Goal: Information Seeking & Learning: Learn about a topic

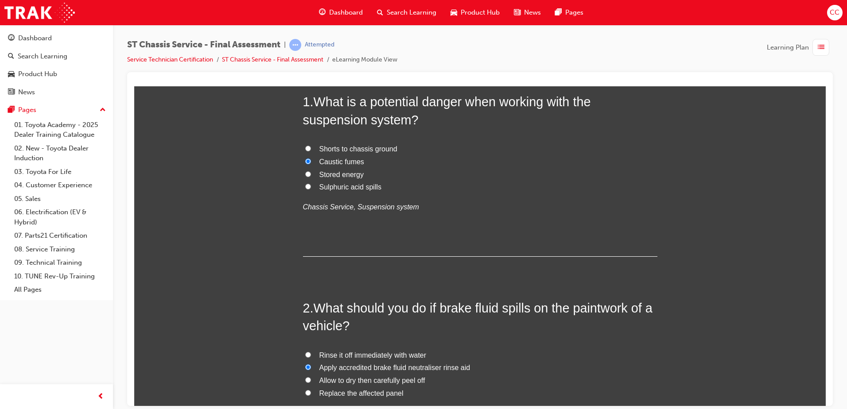
scroll to position [88, 0]
click at [305, 355] on input "Rinse it off immediately with water" at bounding box center [308, 354] width 6 height 6
radio input "true"
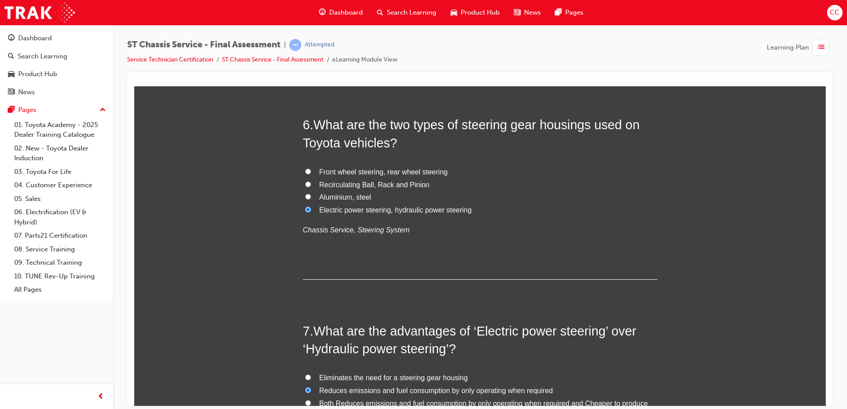
scroll to position [1108, 0]
click at [304, 180] on label "Recirculating Ball, Rack and Pinion" at bounding box center [480, 185] width 355 height 13
click at [305, 182] on input "Recirculating Ball, Rack and Pinion" at bounding box center [308, 185] width 6 height 6
radio input "true"
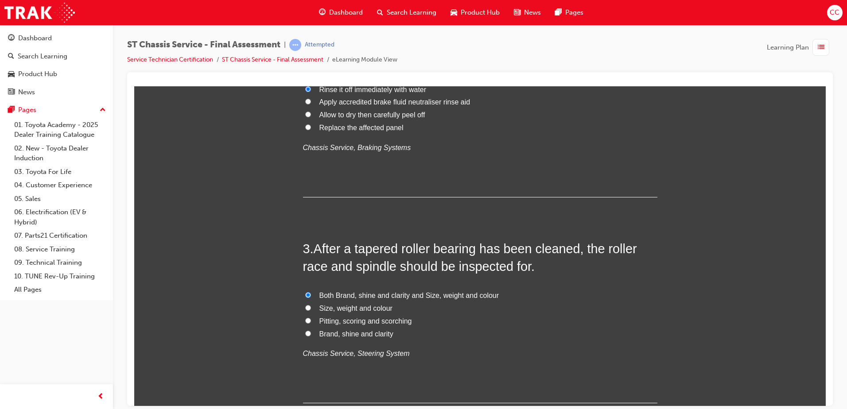
scroll to position [354, 0]
click at [305, 317] on input "Pitting, scoring and scorching" at bounding box center [308, 320] width 6 height 6
radio input "true"
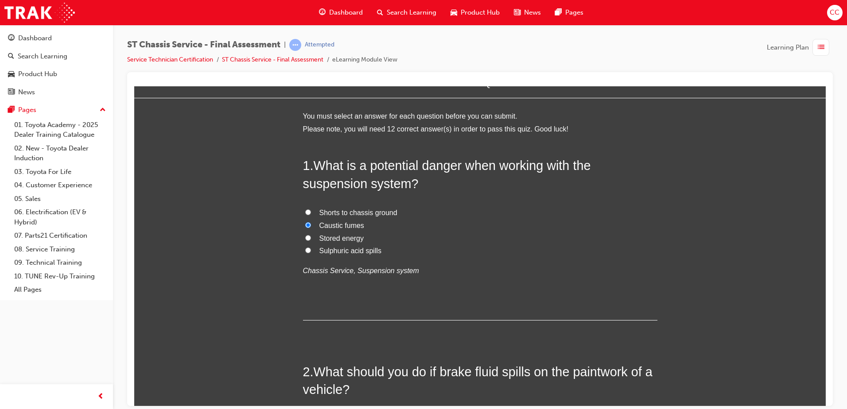
scroll to position [23, 0]
click at [305, 234] on label "Stored energy" at bounding box center [480, 239] width 355 height 13
click at [305, 235] on input "Stored energy" at bounding box center [308, 238] width 6 height 6
radio input "true"
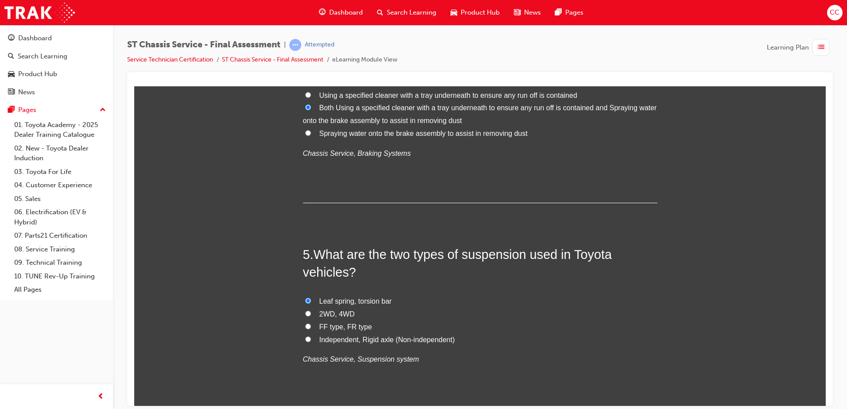
scroll to position [773, 0]
click at [305, 339] on input "Independent, Rigid axle (Non-independent)" at bounding box center [308, 339] width 6 height 6
radio input "true"
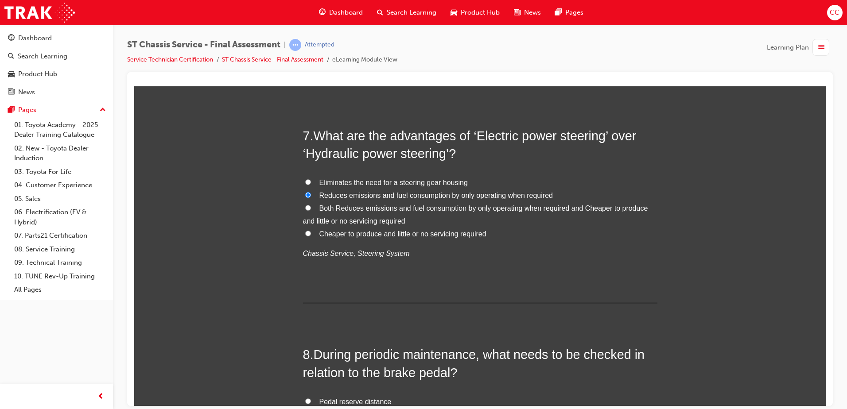
scroll to position [1305, 0]
click at [305, 206] on input "Both Reduces emissions and fuel consumption by only operating when required and…" at bounding box center [308, 207] width 6 height 6
radio input "true"
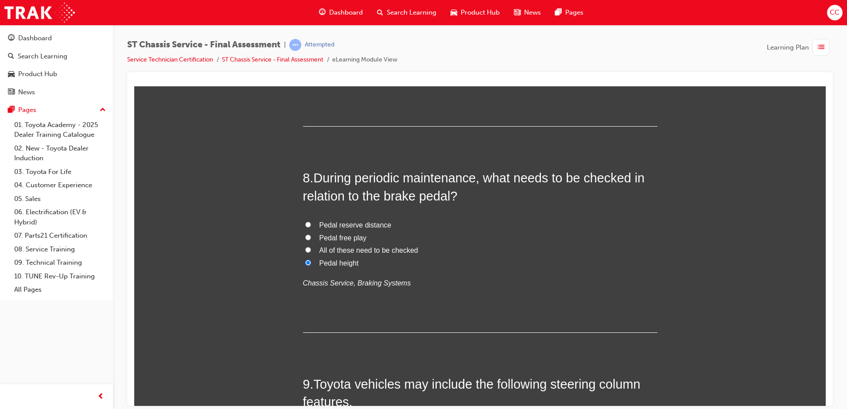
scroll to position [1482, 0]
click at [305, 249] on input "All of these need to be checked" at bounding box center [308, 249] width 6 height 6
radio input "true"
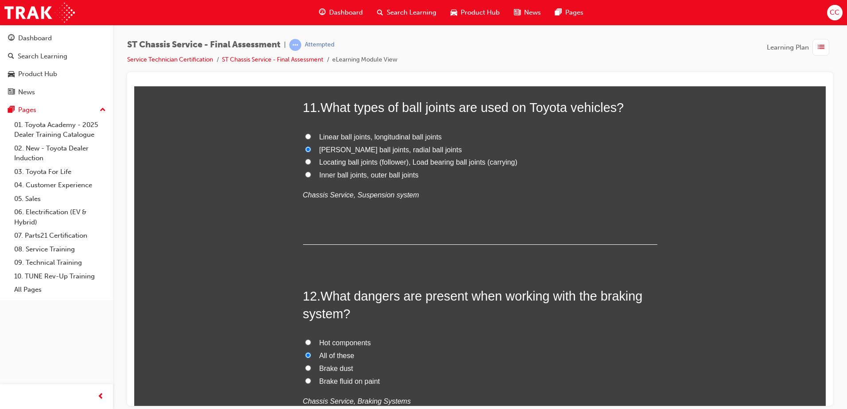
scroll to position [2145, 0]
click at [305, 137] on input "Linear ball joints, longitudinal ball joints" at bounding box center [308, 136] width 6 height 6
radio input "true"
click at [306, 160] on input "Locating ball joints (follower), Load bearing ball joints (carrying)" at bounding box center [308, 161] width 6 height 6
radio input "true"
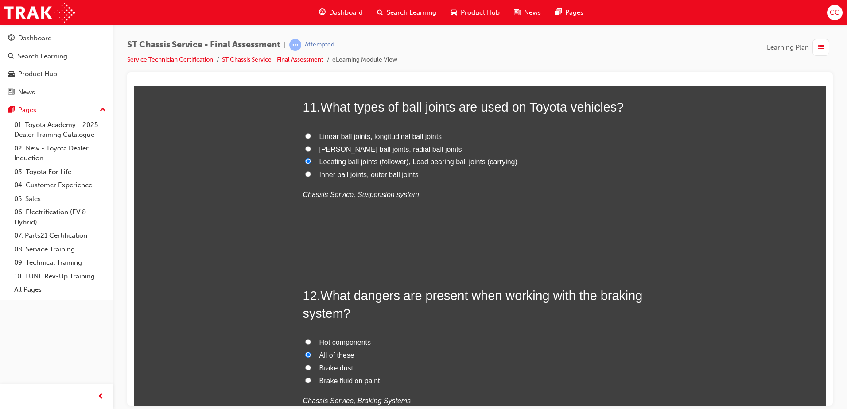
click at [306, 148] on input "[PERSON_NAME] ball joints, radial ball joints" at bounding box center [308, 149] width 6 height 6
radio input "true"
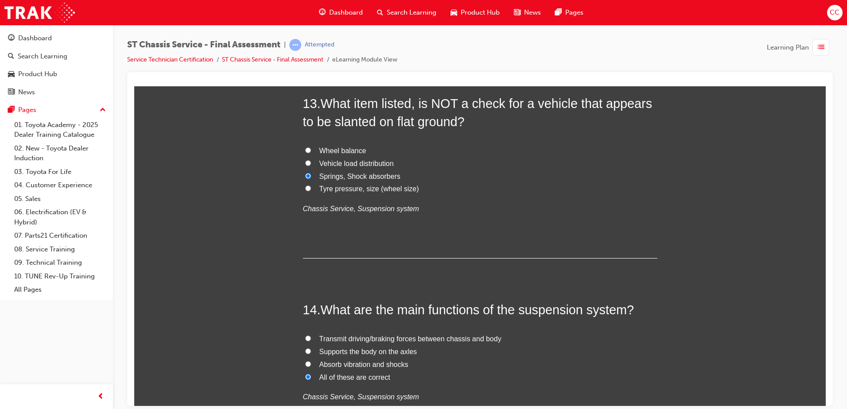
scroll to position [2544, 0]
click at [306, 148] on input "Wheel balance" at bounding box center [308, 150] width 6 height 6
radio input "true"
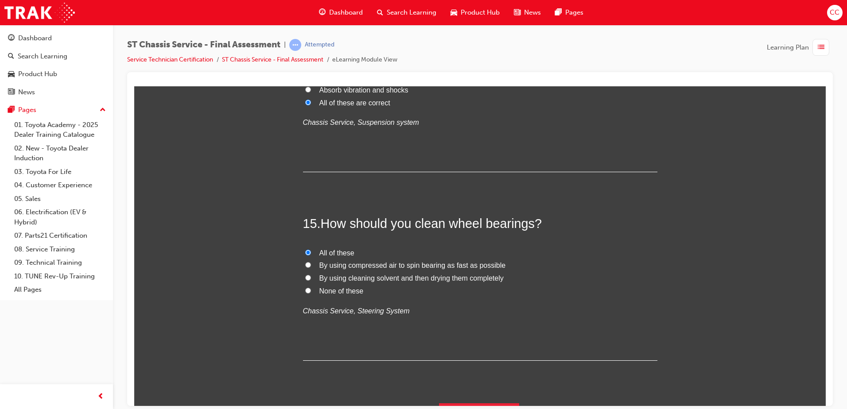
scroll to position [2840, 0]
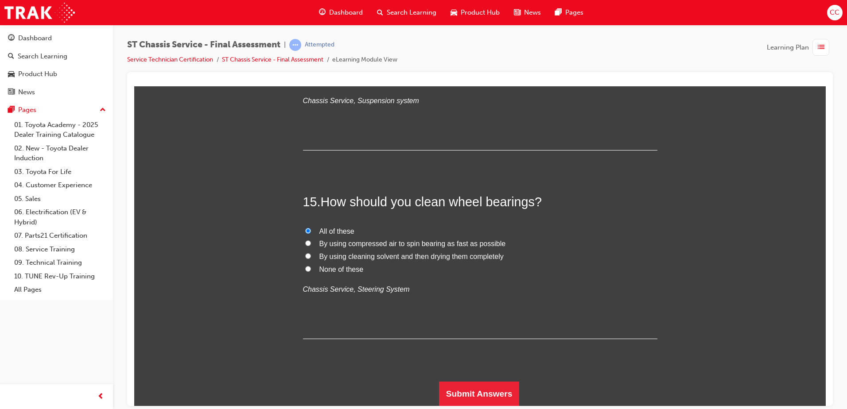
click at [306, 257] on input "By using cleaning solvent and then drying them completely" at bounding box center [308, 256] width 6 height 6
radio input "true"
click at [471, 393] on button "Submit Answers" at bounding box center [479, 394] width 81 height 25
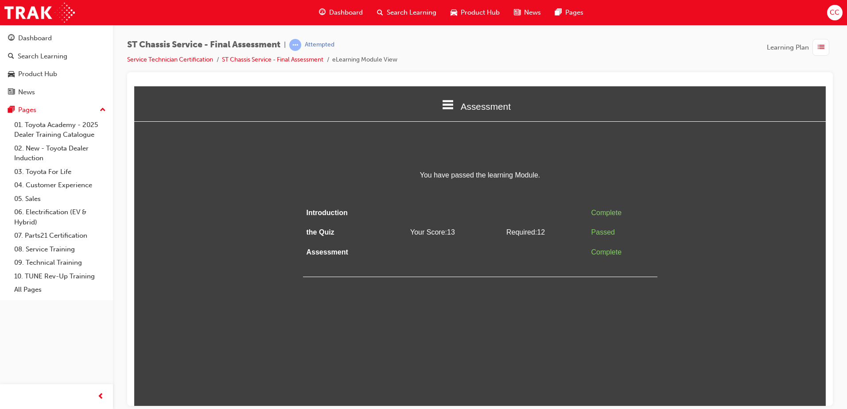
scroll to position [0, 0]
click at [344, 10] on span "Dashboard" at bounding box center [346, 13] width 34 height 10
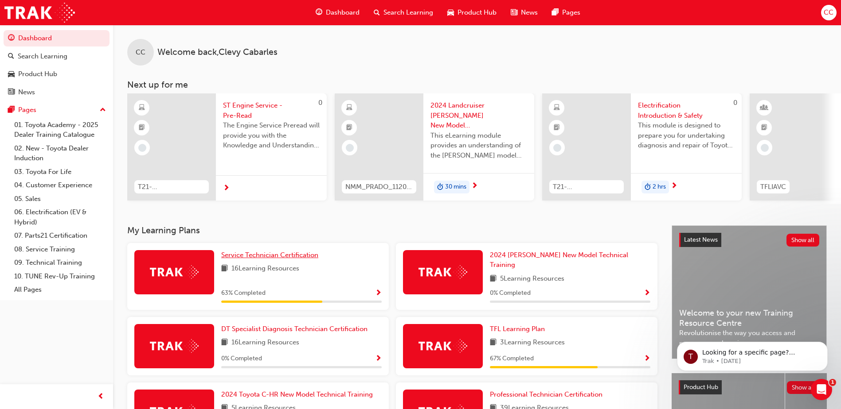
click at [288, 259] on span "Service Technician Certification" at bounding box center [269, 255] width 97 height 8
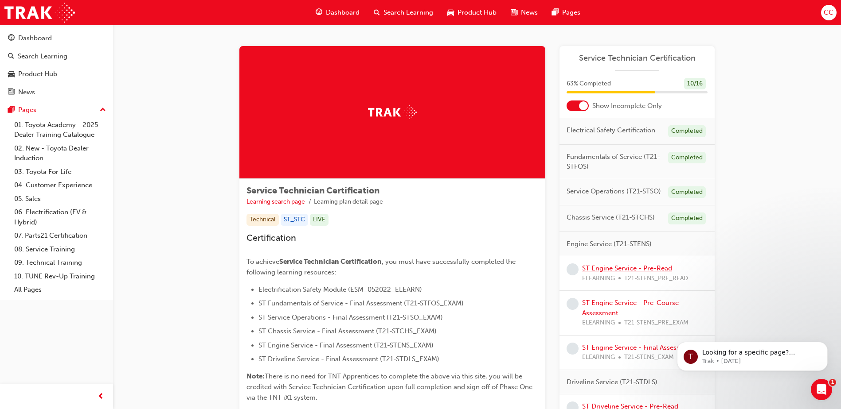
click at [657, 267] on link "ST Engine Service - Pre-Read" at bounding box center [627, 269] width 90 height 8
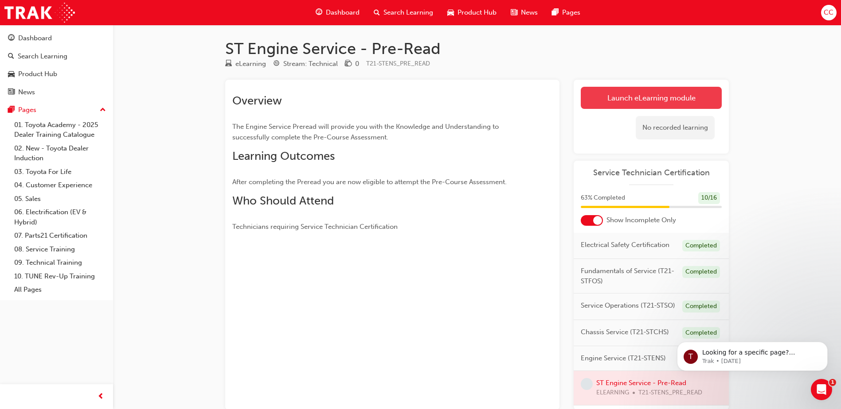
click at [631, 99] on link "Launch eLearning module" at bounding box center [651, 98] width 141 height 22
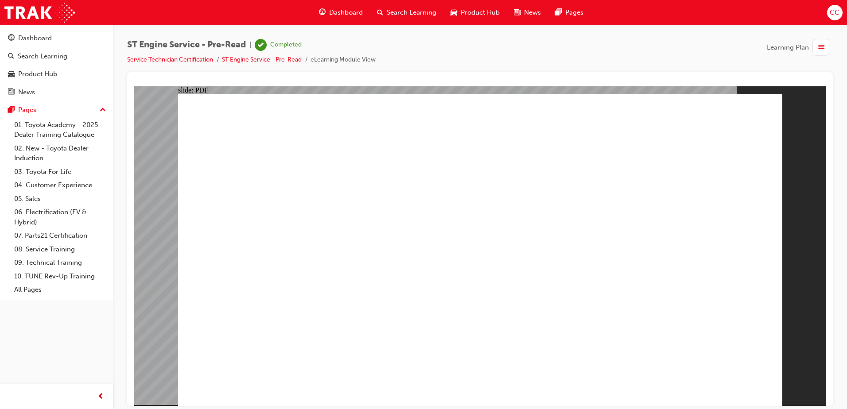
click at [351, 10] on span "Dashboard" at bounding box center [346, 13] width 34 height 10
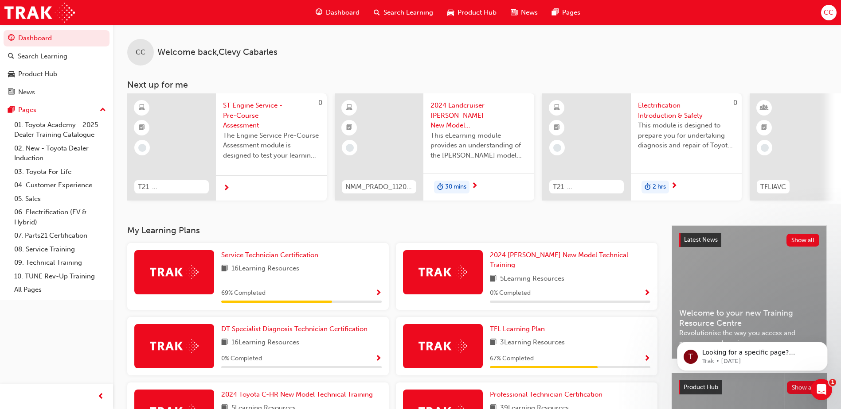
click at [268, 120] on span "ST Engine Service - Pre-Course Assessment" at bounding box center [271, 116] width 97 height 30
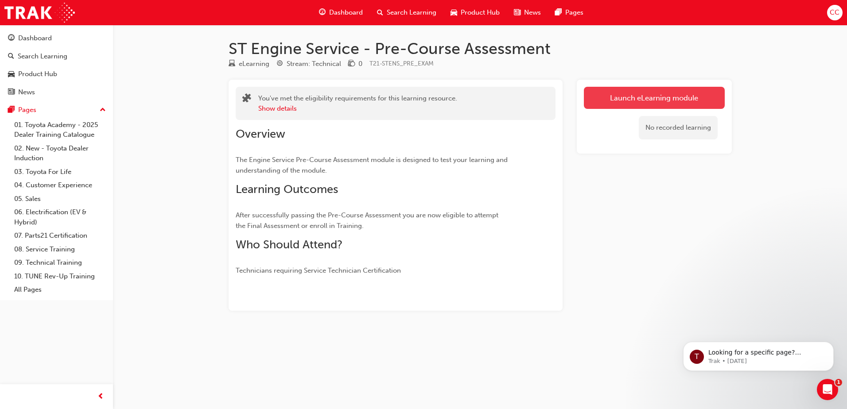
click at [604, 97] on link "Launch eLearning module" at bounding box center [654, 98] width 141 height 22
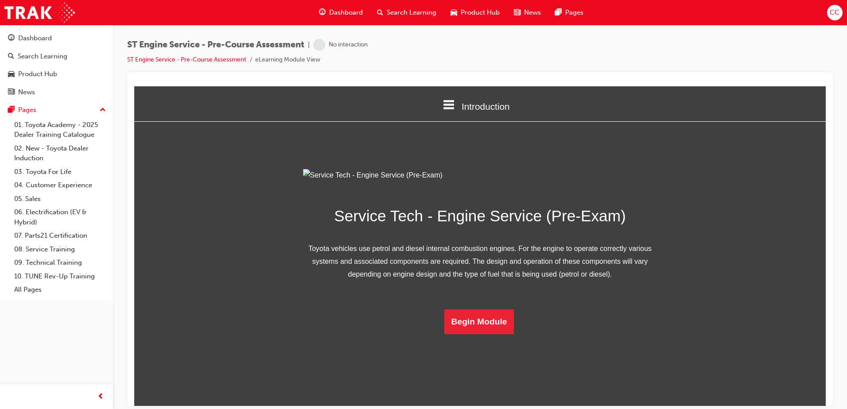
scroll to position [26, 0]
click at [470, 334] on button "Begin Module" at bounding box center [479, 321] width 70 height 25
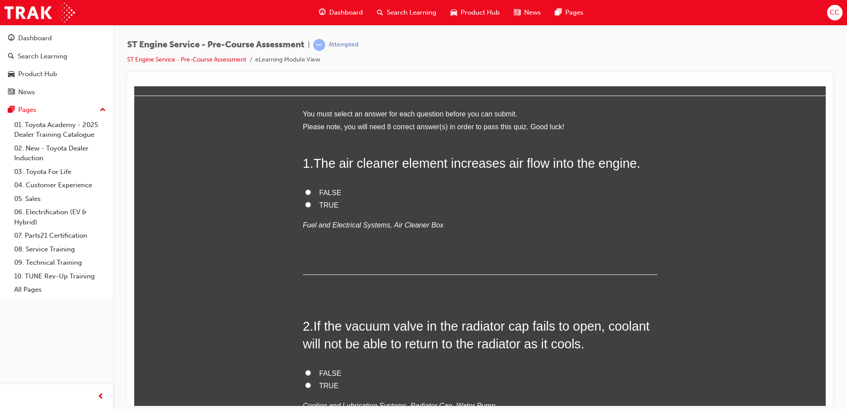
scroll to position [0, 0]
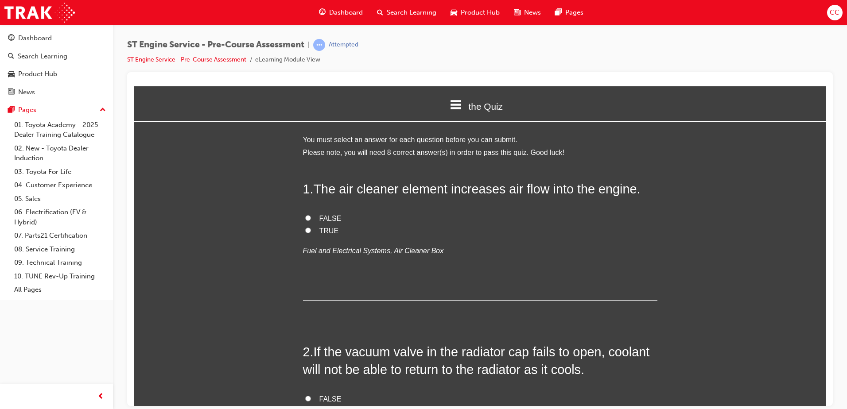
click at [305, 228] on input "TRUE" at bounding box center [308, 230] width 6 height 6
radio input "true"
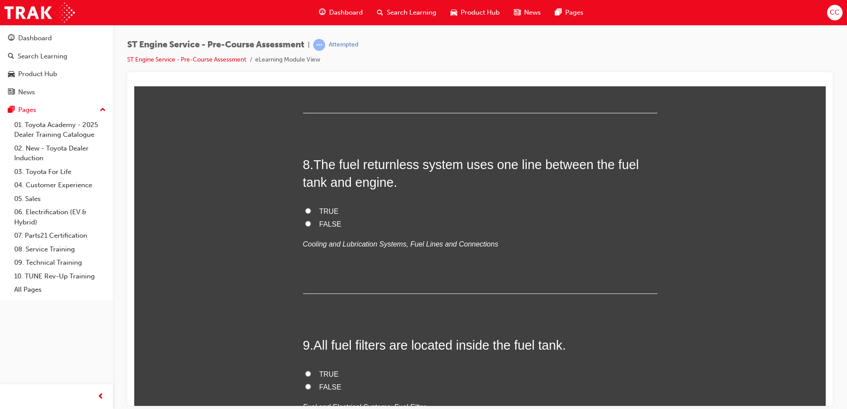
scroll to position [1267, 0]
